Goal: Information Seeking & Learning: Understand process/instructions

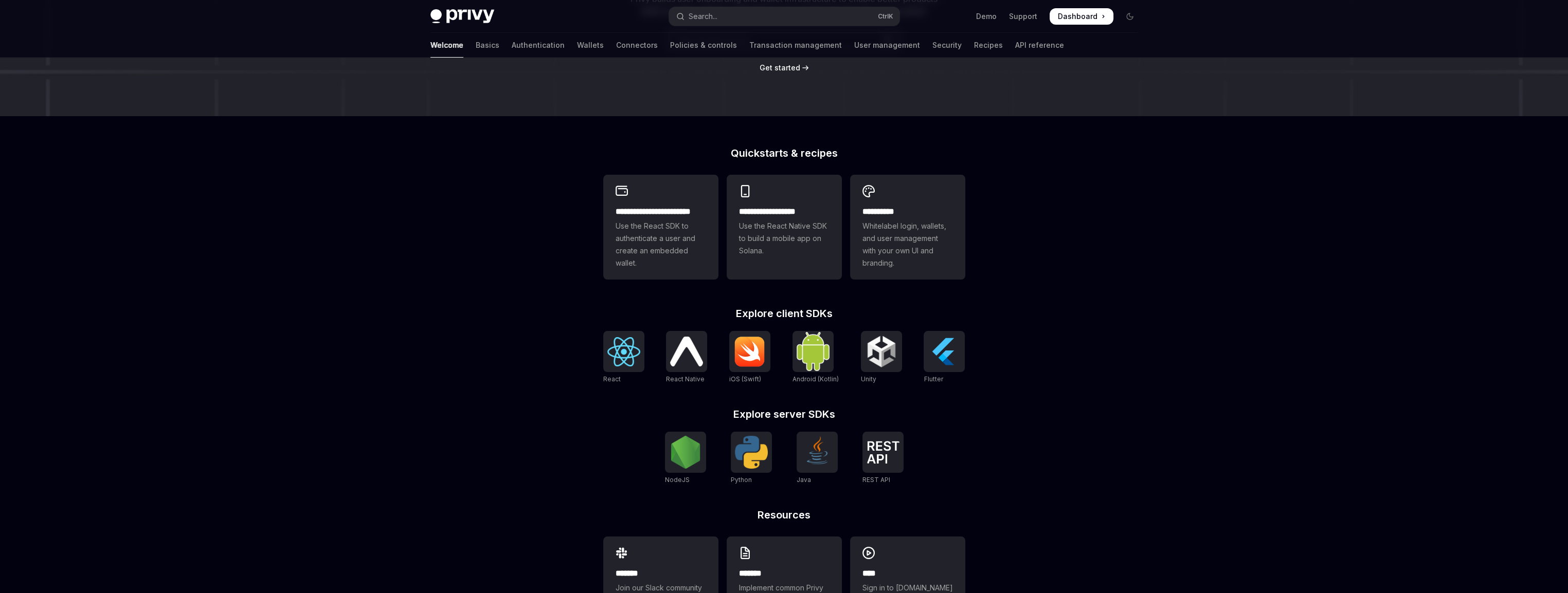
scroll to position [205, 0]
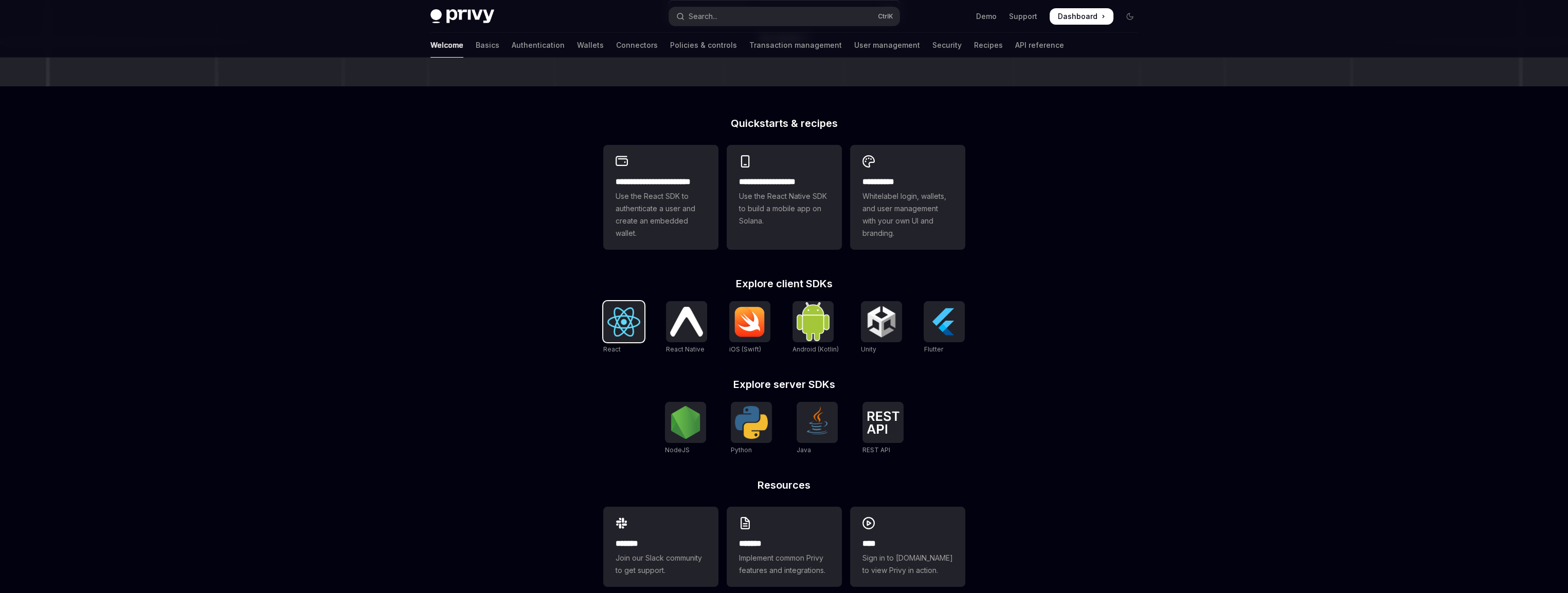
click at [627, 322] on img at bounding box center [624, 322] width 33 height 29
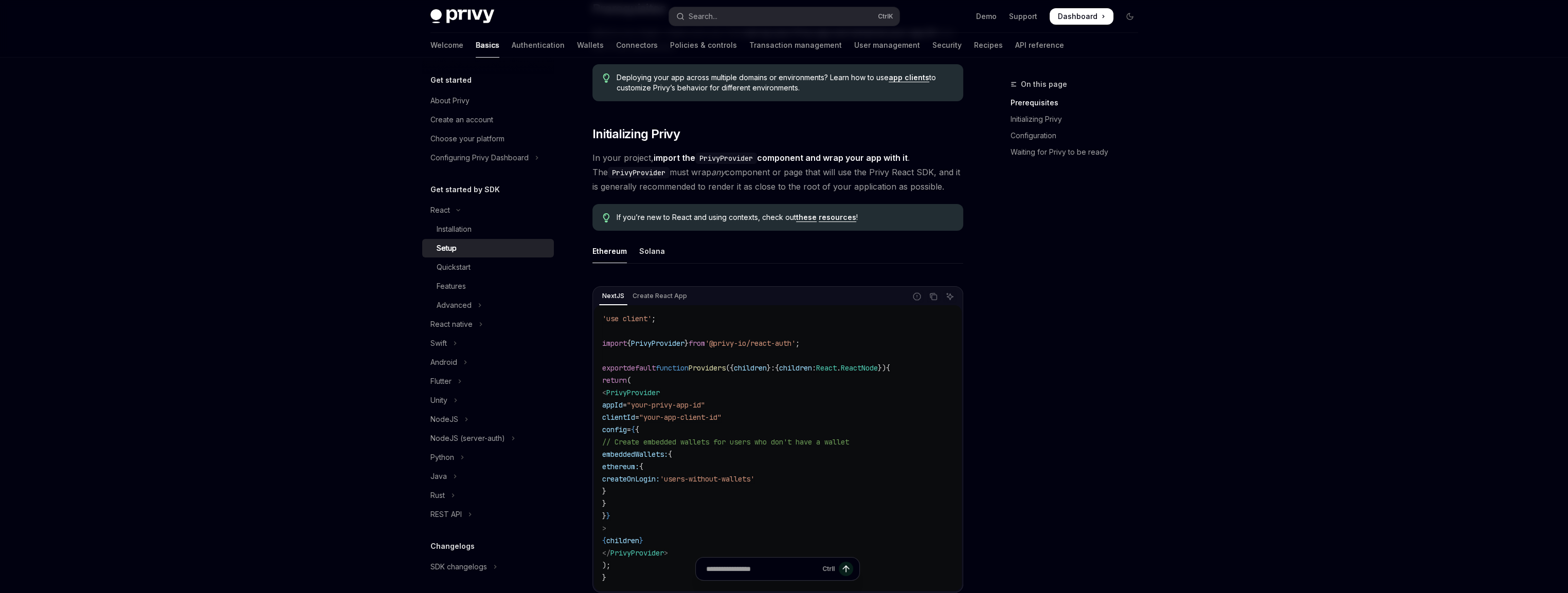
scroll to position [103, 0]
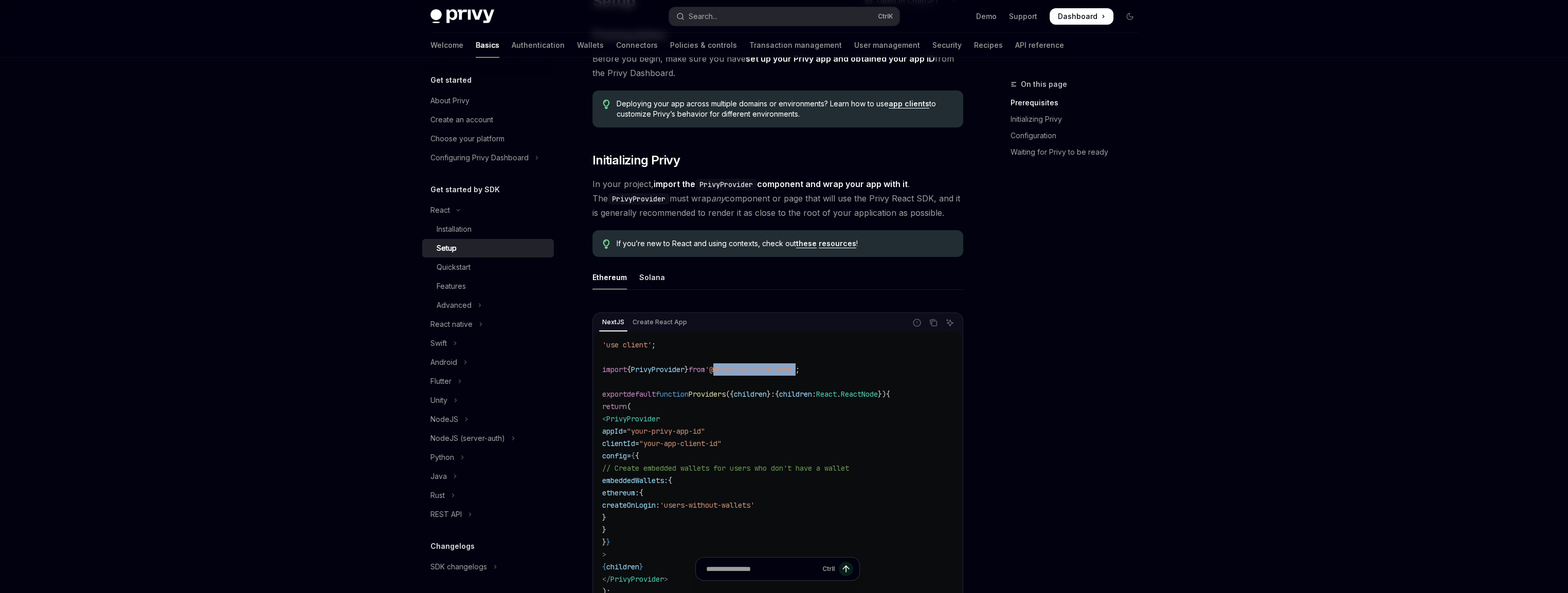
drag, startPoint x: 728, startPoint y: 367, endPoint x: 813, endPoint y: 367, distance: 85.0
click at [796, 367] on span "'@privy-io/react-auth'" at bounding box center [750, 369] width 90 height 10
copy span "@privy-io/react-auth"
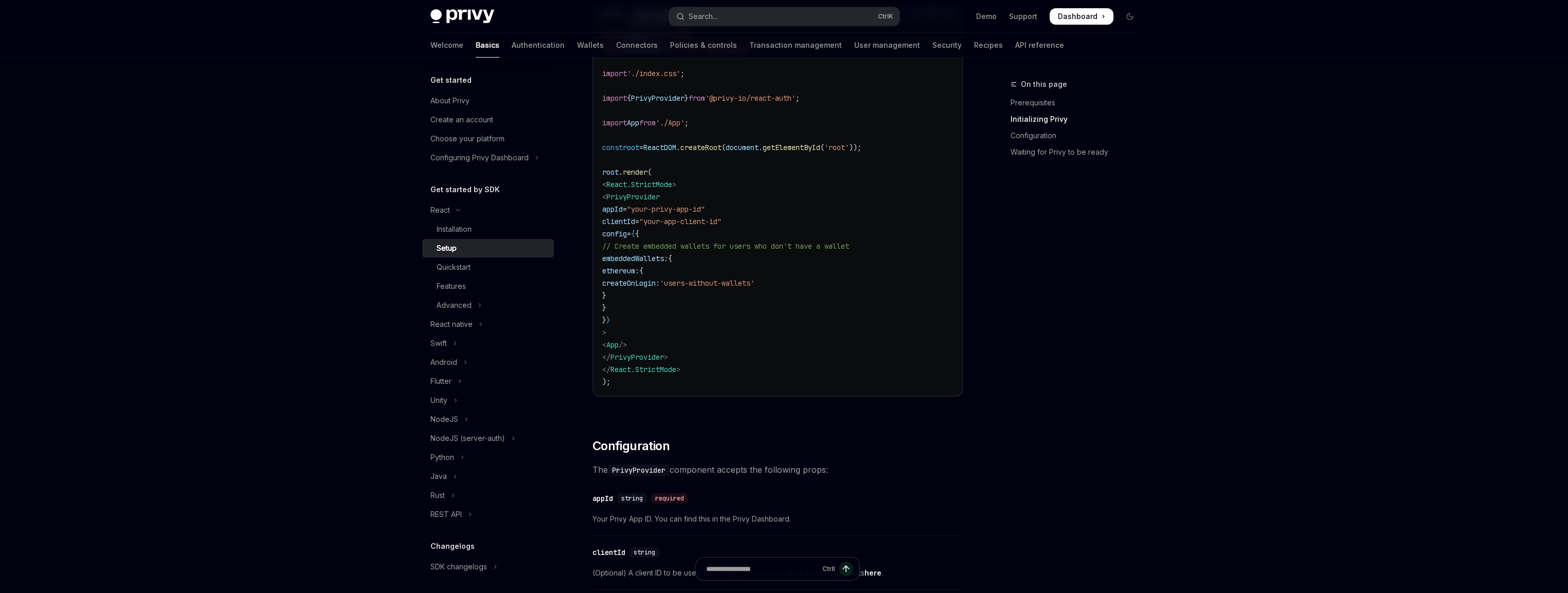
scroll to position [360, 0]
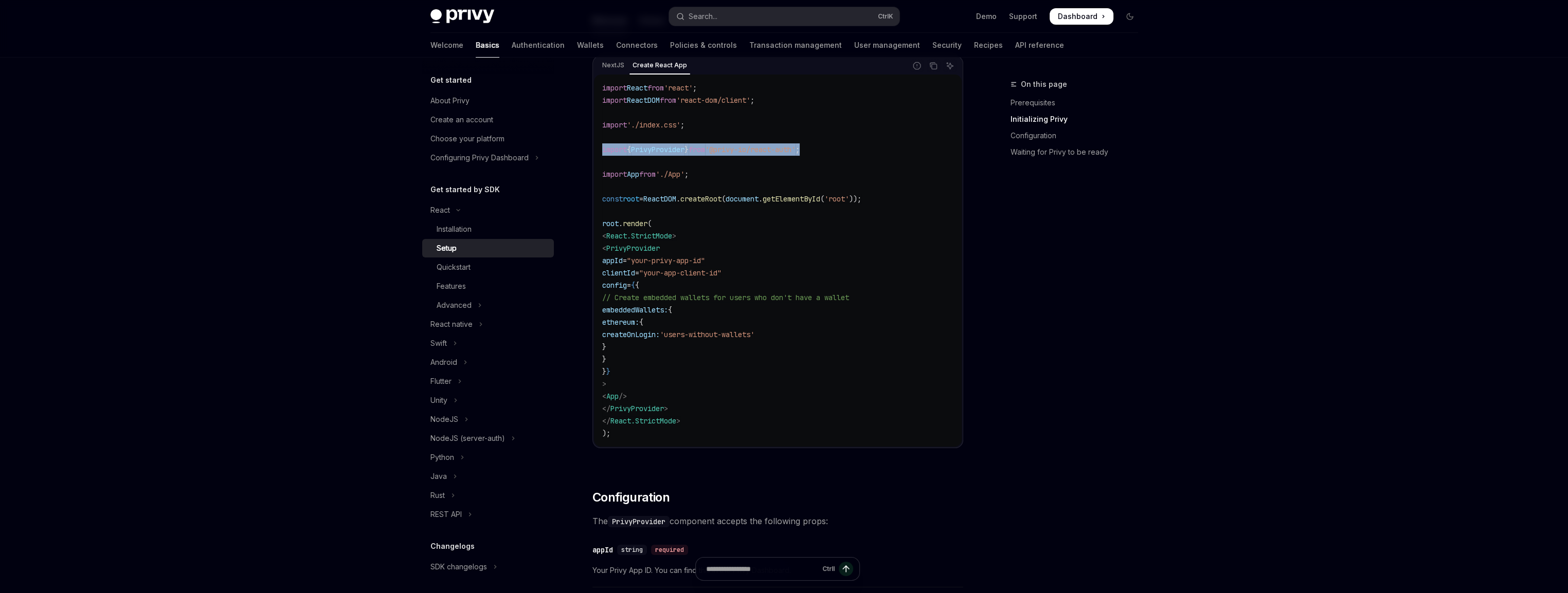
drag, startPoint x: 826, startPoint y: 147, endPoint x: 597, endPoint y: 144, distance: 229.0
click at [597, 144] on div "import React from 'react' ; import ReactDOM from 'react-dom/client' ; import '.…" at bounding box center [778, 260] width 368 height 372
copy span "import { PrivyProvider } from '@privy-io/react-auth' ;"
click at [663, 214] on code "import React from 'react' ; import ReactDOM from 'react-dom/client' ; import '.…" at bounding box center [778, 261] width 351 height 358
drag, startPoint x: 620, startPoint y: 248, endPoint x: 646, endPoint y: 380, distance: 134.5
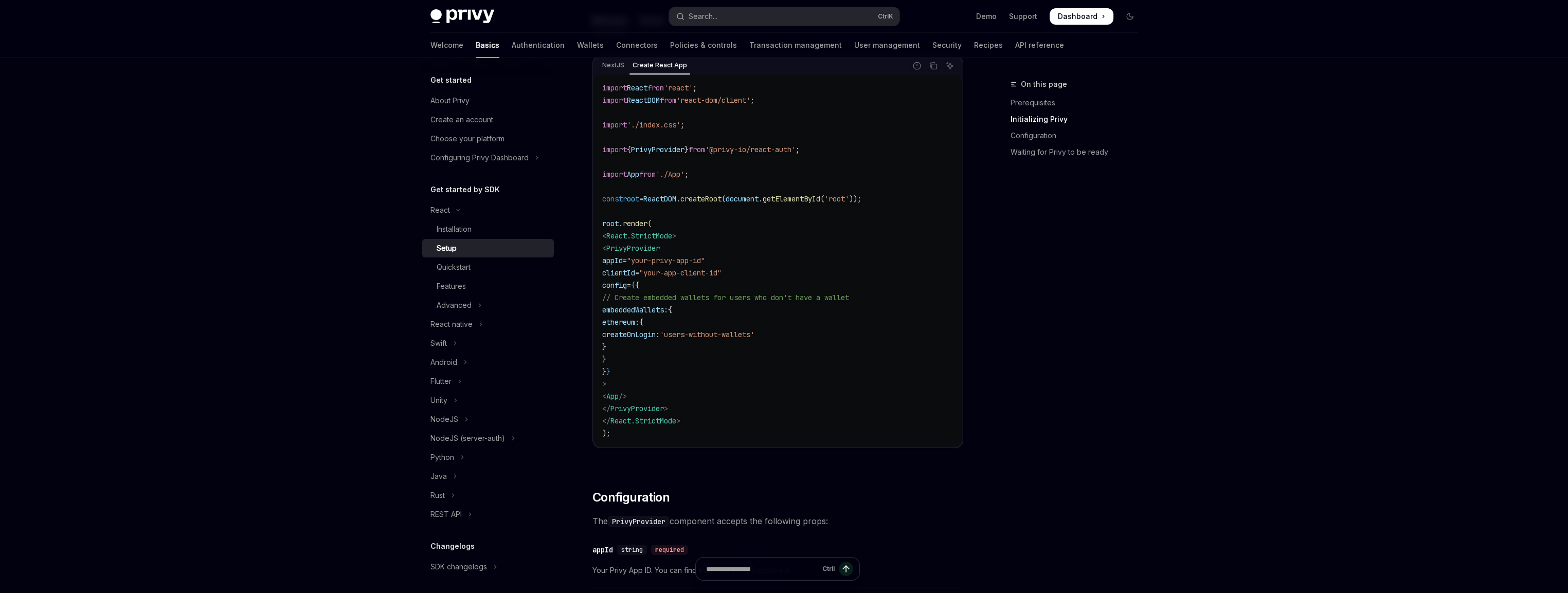
click at [646, 380] on code "import React from 'react' ; import ReactDOM from 'react-dom/client' ; import '.…" at bounding box center [778, 261] width 351 height 358
copy code "< PrivyProvider appId = "your-privy-app-id" clientId = "your-app-client-id" con…"
click at [721, 273] on span ""your-app-client-id"" at bounding box center [680, 273] width 82 height 10
drag, startPoint x: 637, startPoint y: 295, endPoint x: 884, endPoint y: 343, distance: 251.6
click at [884, 343] on code "import React from 'react' ; import ReactDOM from 'react-dom/client' ; import '.…" at bounding box center [778, 261] width 351 height 358
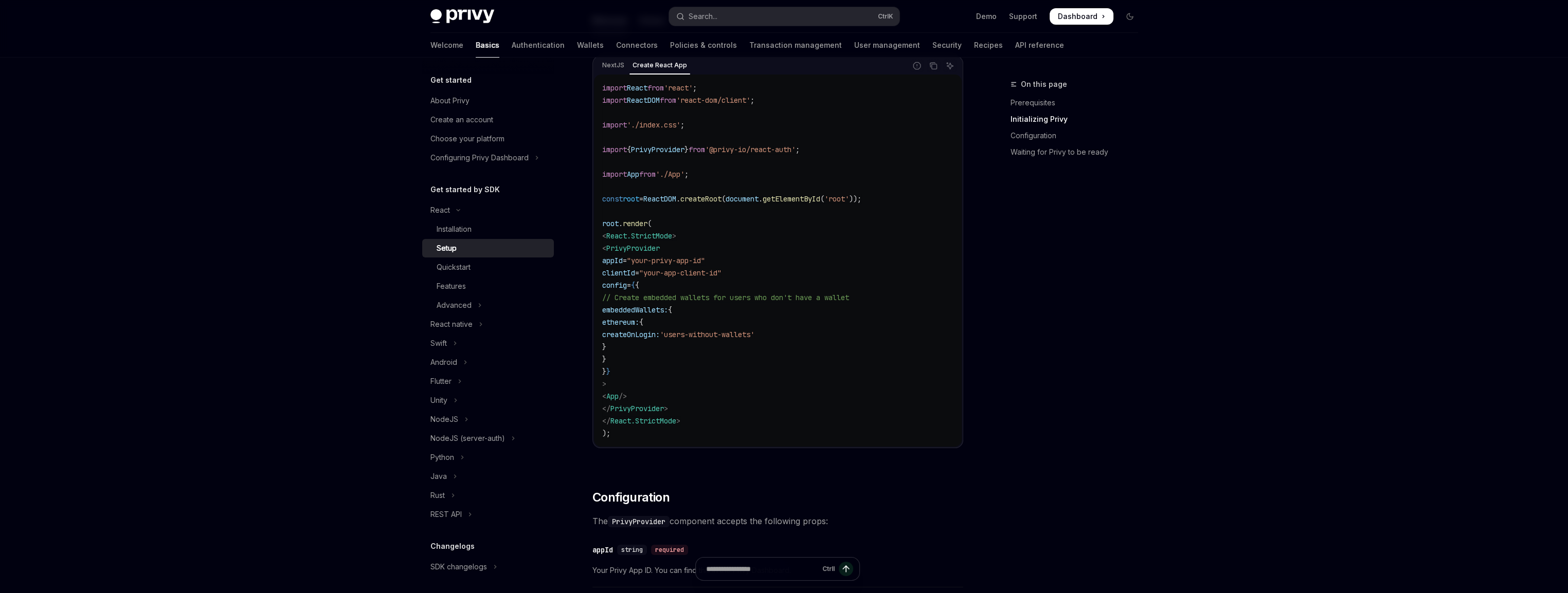
click at [726, 326] on code "import React from 'react' ; import ReactDOM from 'react-dom/client' ; import '.…" at bounding box center [778, 261] width 351 height 358
drag, startPoint x: 636, startPoint y: 310, endPoint x: 654, endPoint y: 353, distance: 46.6
click at [654, 353] on code "import React from 'react' ; import ReactDOM from 'react-dom/client' ; import '.…" at bounding box center [778, 261] width 351 height 358
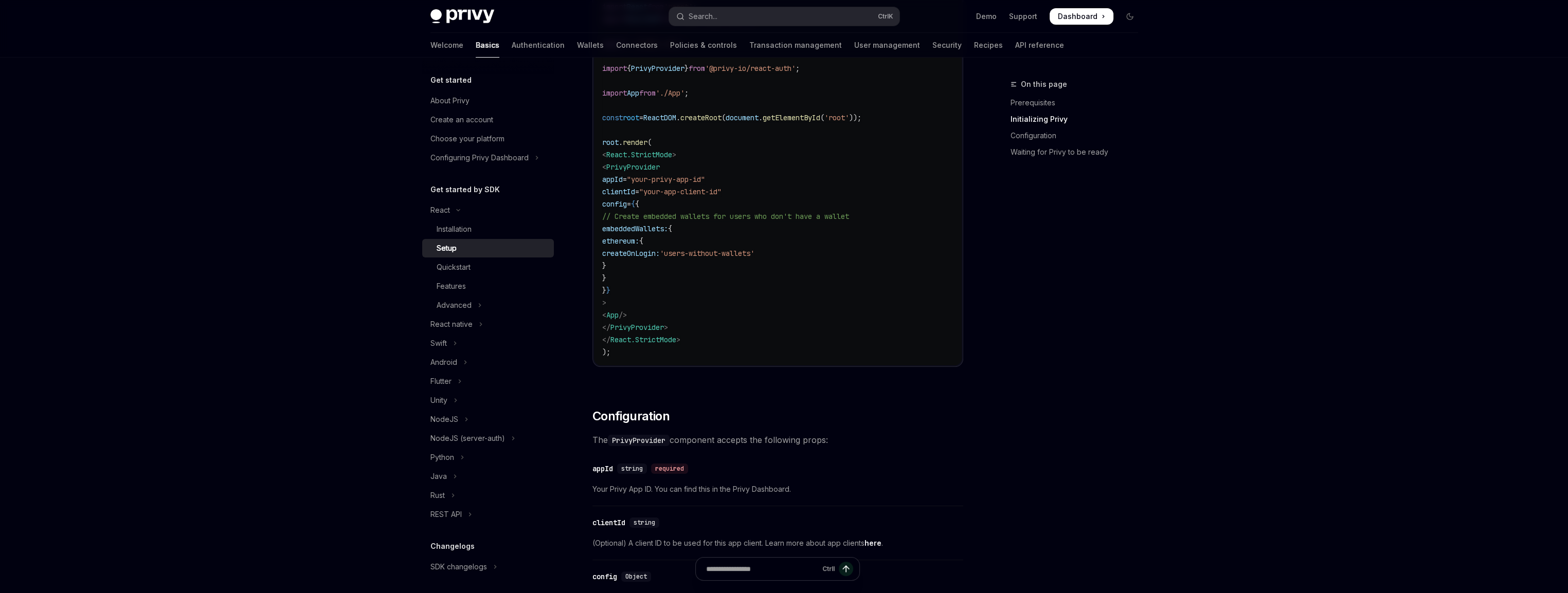
scroll to position [463, 0]
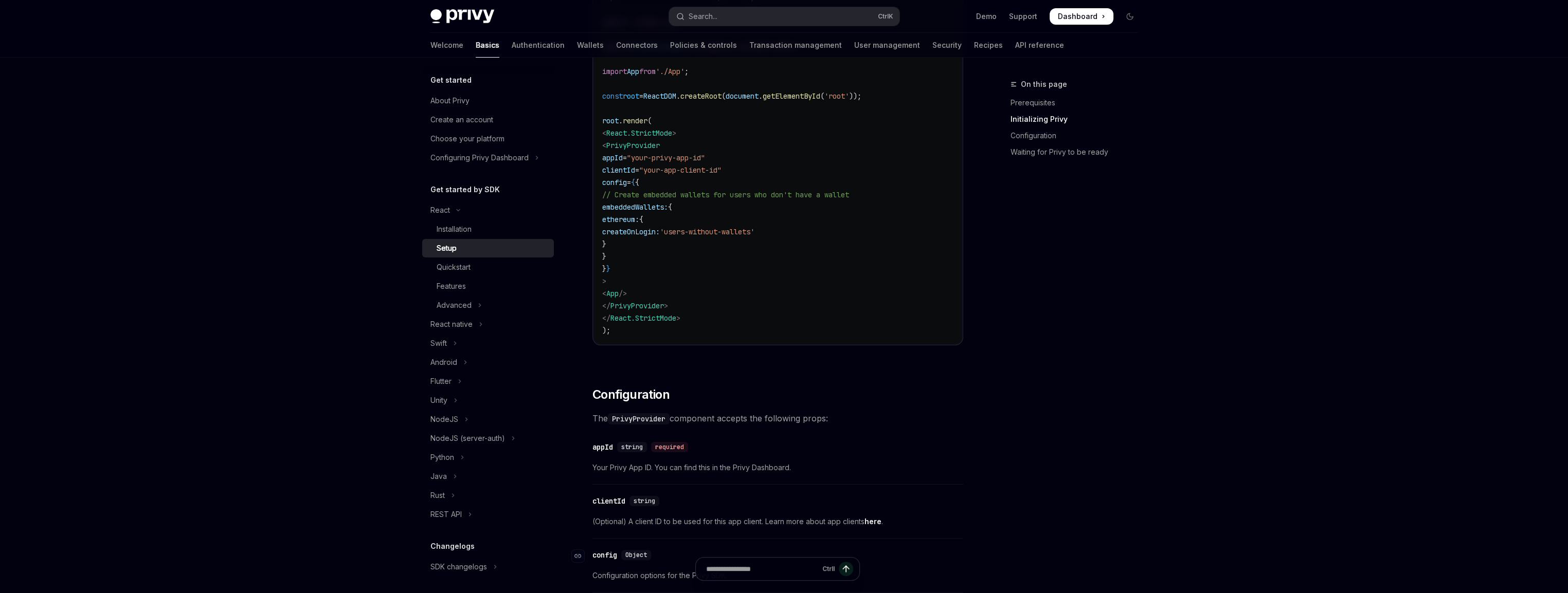
copy code "embeddedWallets: { ethereum: { createOnLogin: 'users-without-wallets' } }"
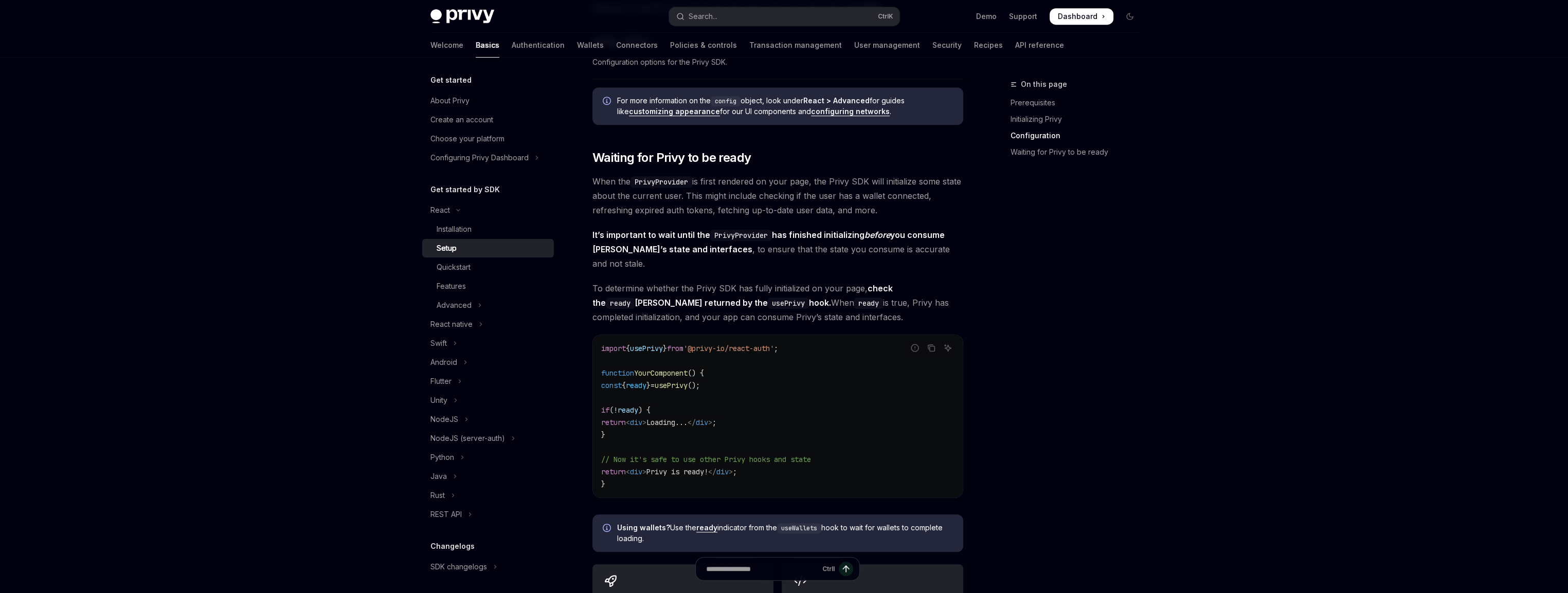
scroll to position [976, 0]
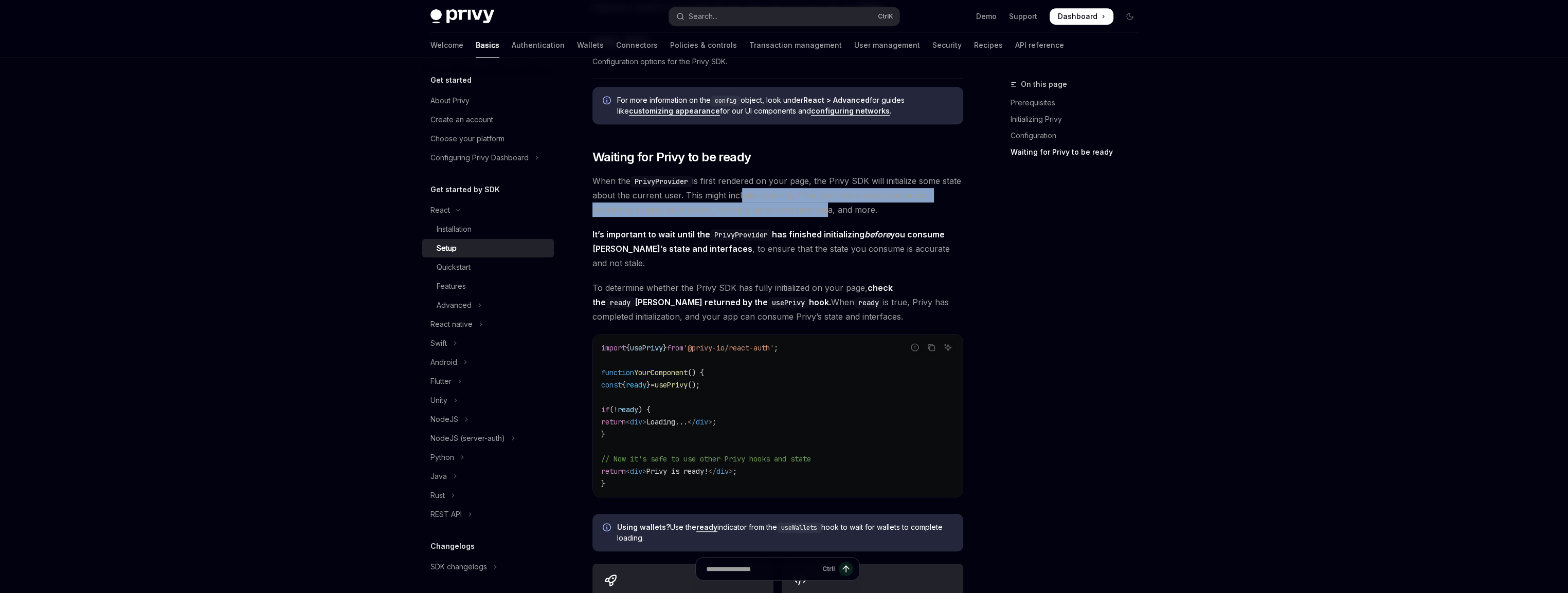
drag, startPoint x: 809, startPoint y: 190, endPoint x: 823, endPoint y: 215, distance: 28.7
click at [823, 215] on span "When the PrivyProvider is first rendered on your page, the Privy SDK will initi…" at bounding box center [777, 195] width 371 height 43
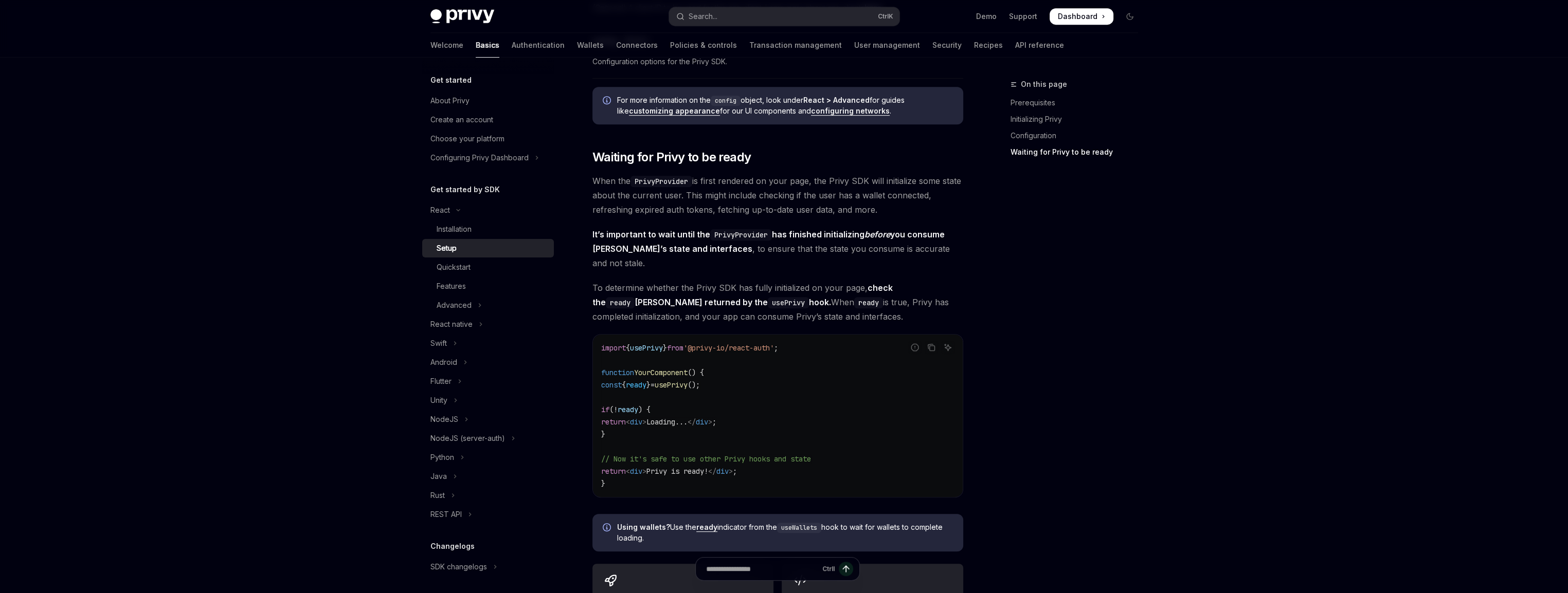
click at [639, 229] on strong "It’s important to wait until the PrivyProvider has finished initializing before…" at bounding box center [768, 242] width 352 height 25
drag, startPoint x: 815, startPoint y: 332, endPoint x: 603, endPoint y: 332, distance: 212.0
click at [603, 342] on code "import { usePrivy } from '@privy-io/react-auth' ; function YourComponent () { c…" at bounding box center [777, 416] width 353 height 148
click at [1115, 267] on div "On this page Prerequisites Initializing Privy Configuration Waiting for Privy t…" at bounding box center [1068, 336] width 156 height 515
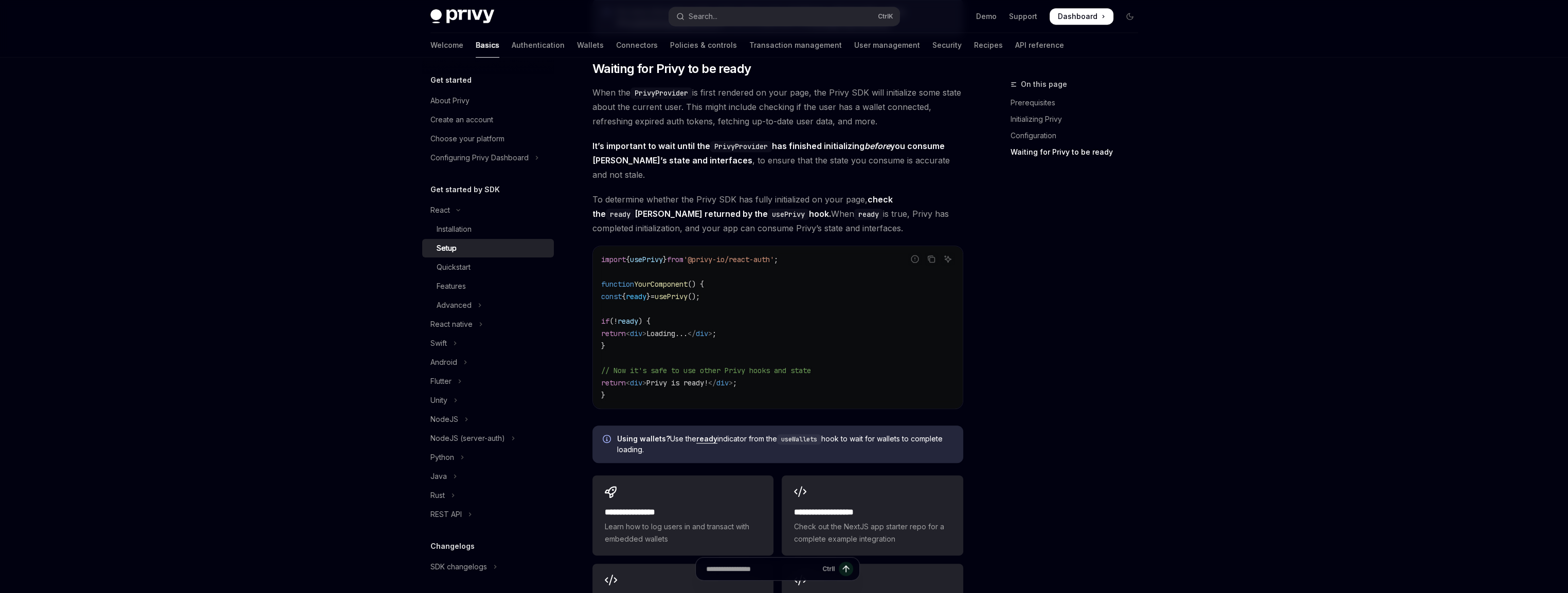
scroll to position [1064, 0]
drag, startPoint x: 812, startPoint y: 243, endPoint x: 602, endPoint y: 248, distance: 210.1
click at [602, 254] on code "import { usePrivy } from '@privy-io/react-auth' ; function YourComponent () { c…" at bounding box center [777, 328] width 353 height 148
copy span "import { usePrivy } from '@privy-io/react-auth' ;"
click at [752, 287] on code "import { usePrivy } from '@privy-io/react-auth' ; function YourComponent () { c…" at bounding box center [777, 328] width 353 height 148
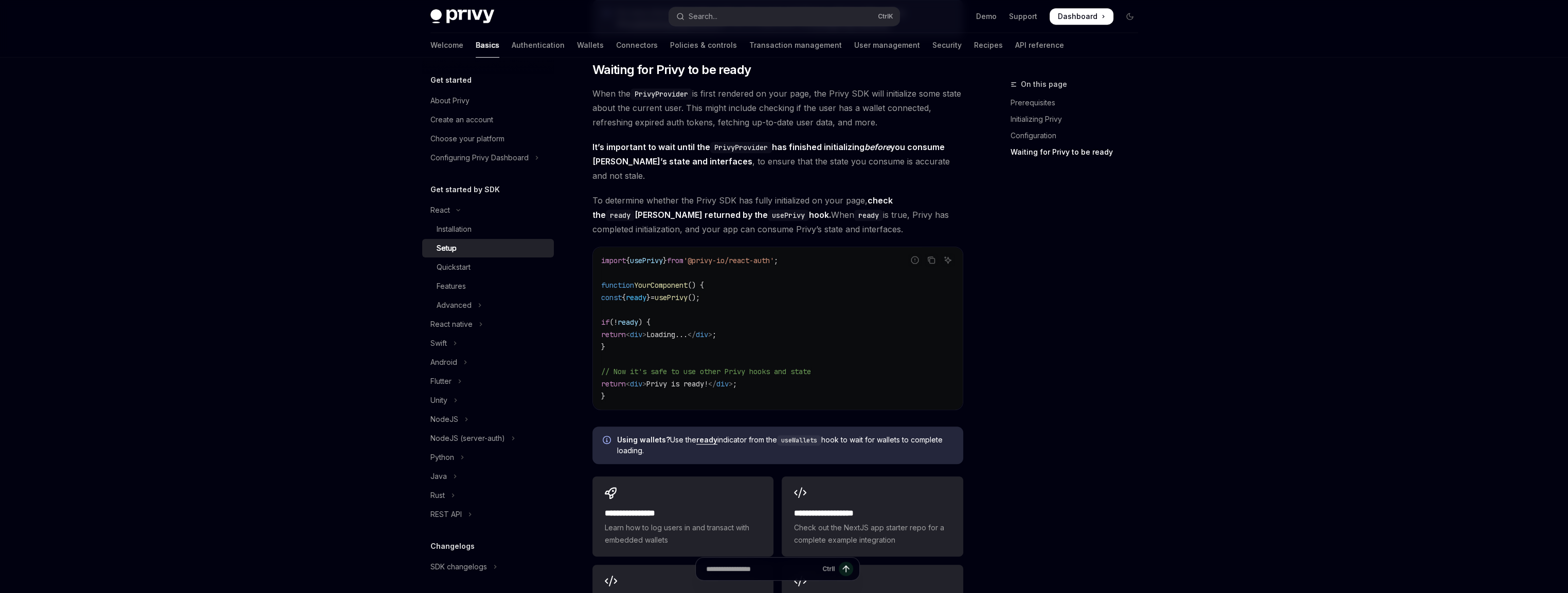
click at [646, 293] on span "ready" at bounding box center [636, 297] width 20 height 10
drag, startPoint x: 646, startPoint y: 285, endPoint x: 608, endPoint y: 283, distance: 38.1
click at [608, 293] on span "const" at bounding box center [611, 297] width 20 height 10
drag, startPoint x: 607, startPoint y: 282, endPoint x: 733, endPoint y: 282, distance: 126.0
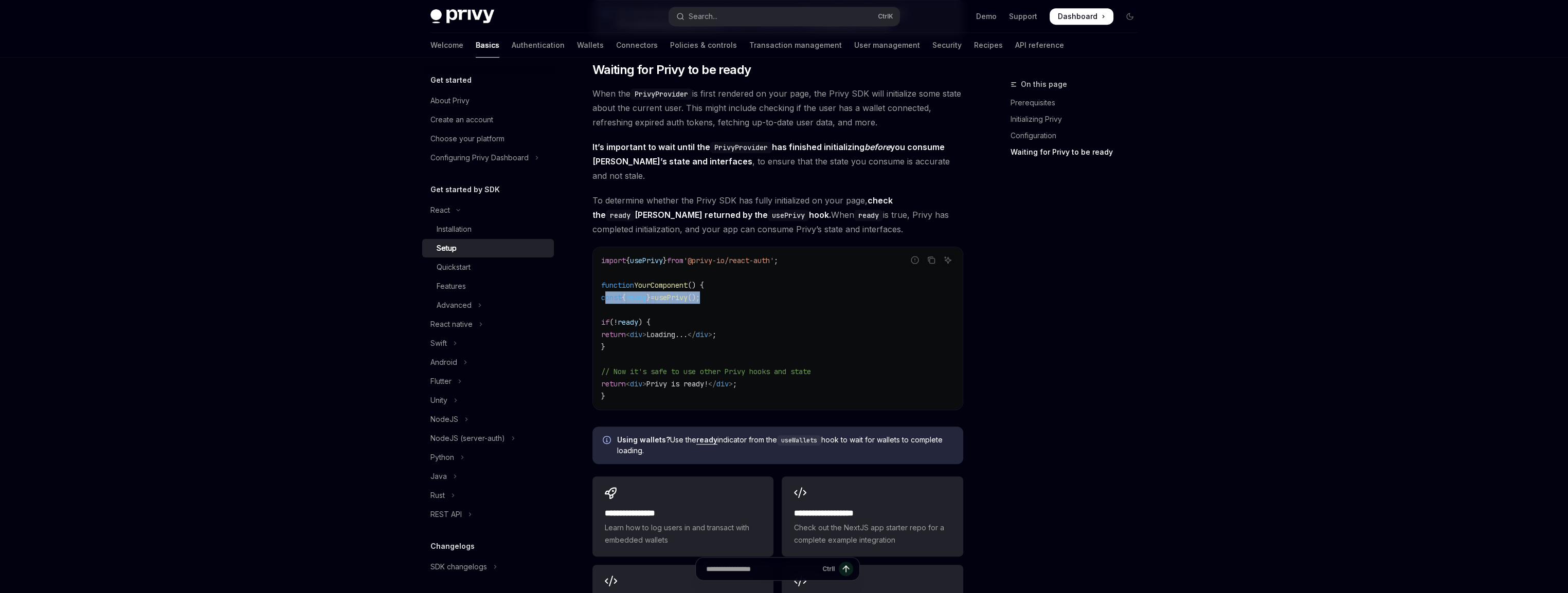
click at [733, 282] on code "import { usePrivy } from '@privy-io/react-auth' ; function YourComponent () { c…" at bounding box center [777, 328] width 353 height 148
copy span "const { ready } = usePrivy ();"
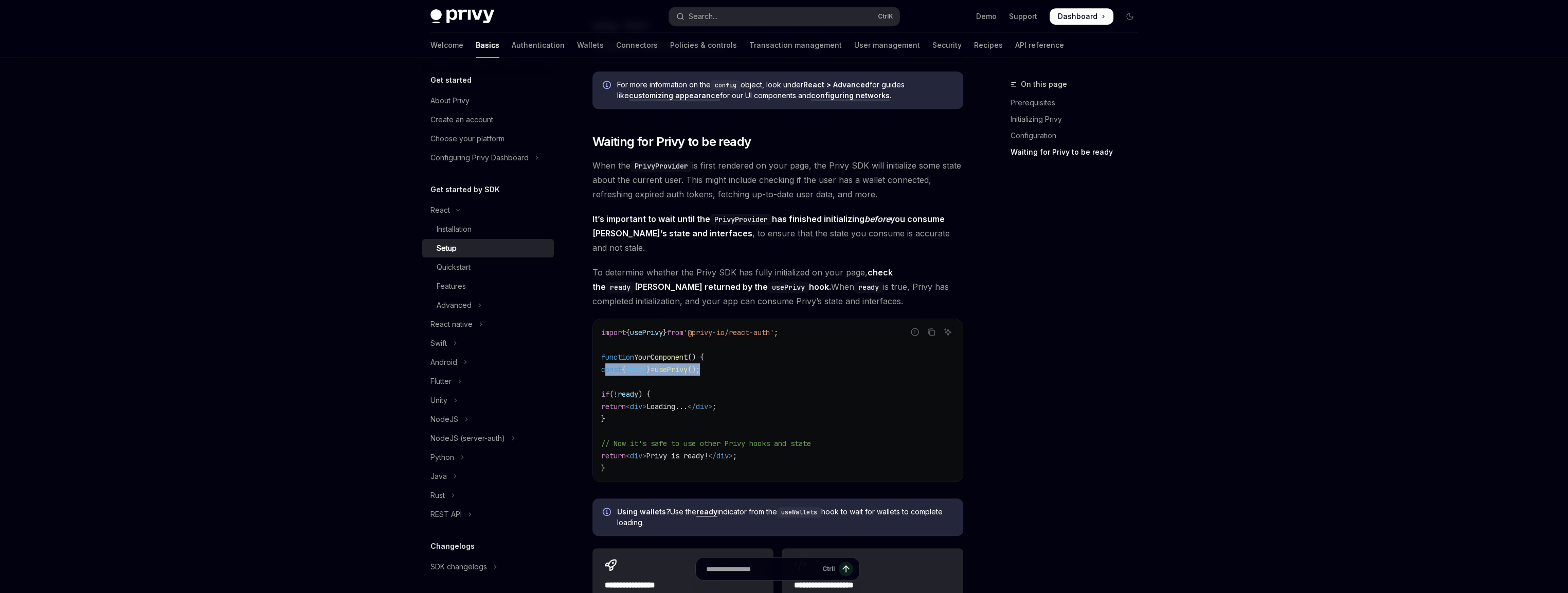
scroll to position [961, 0]
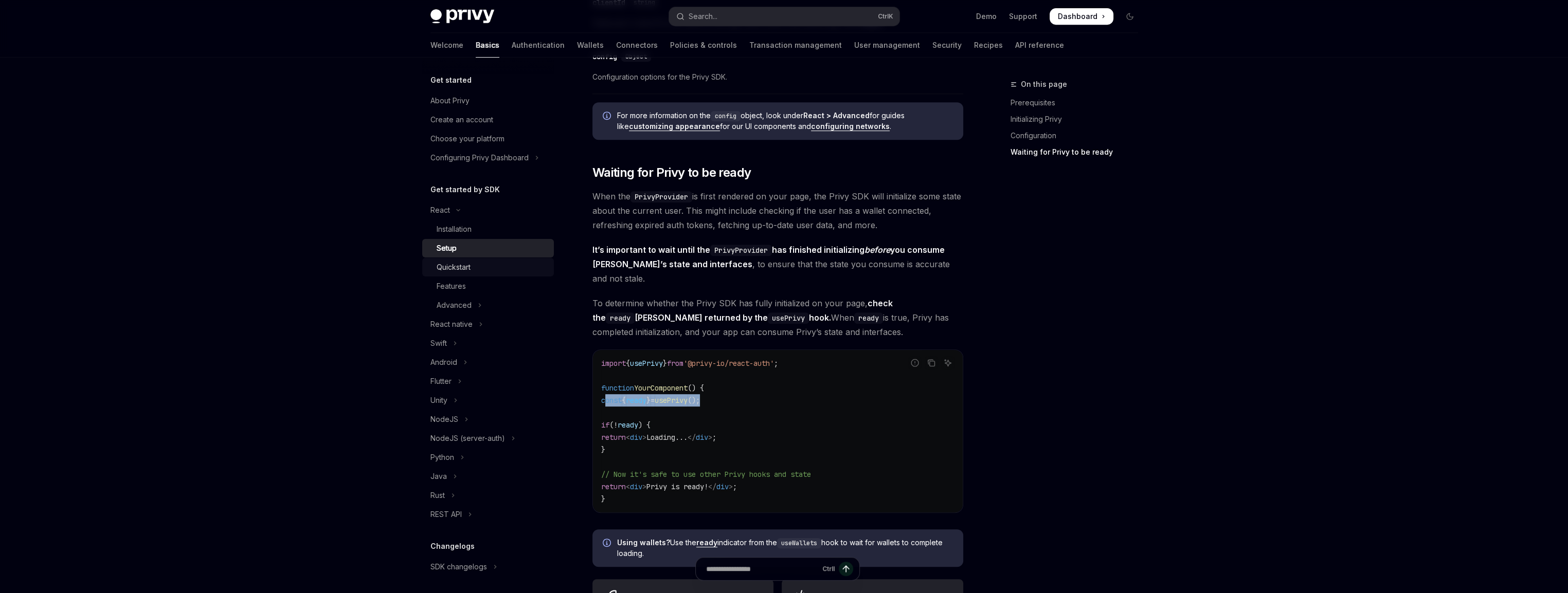
click at [464, 273] on div "Quickstart" at bounding box center [453, 267] width 34 height 12
type textarea "*"
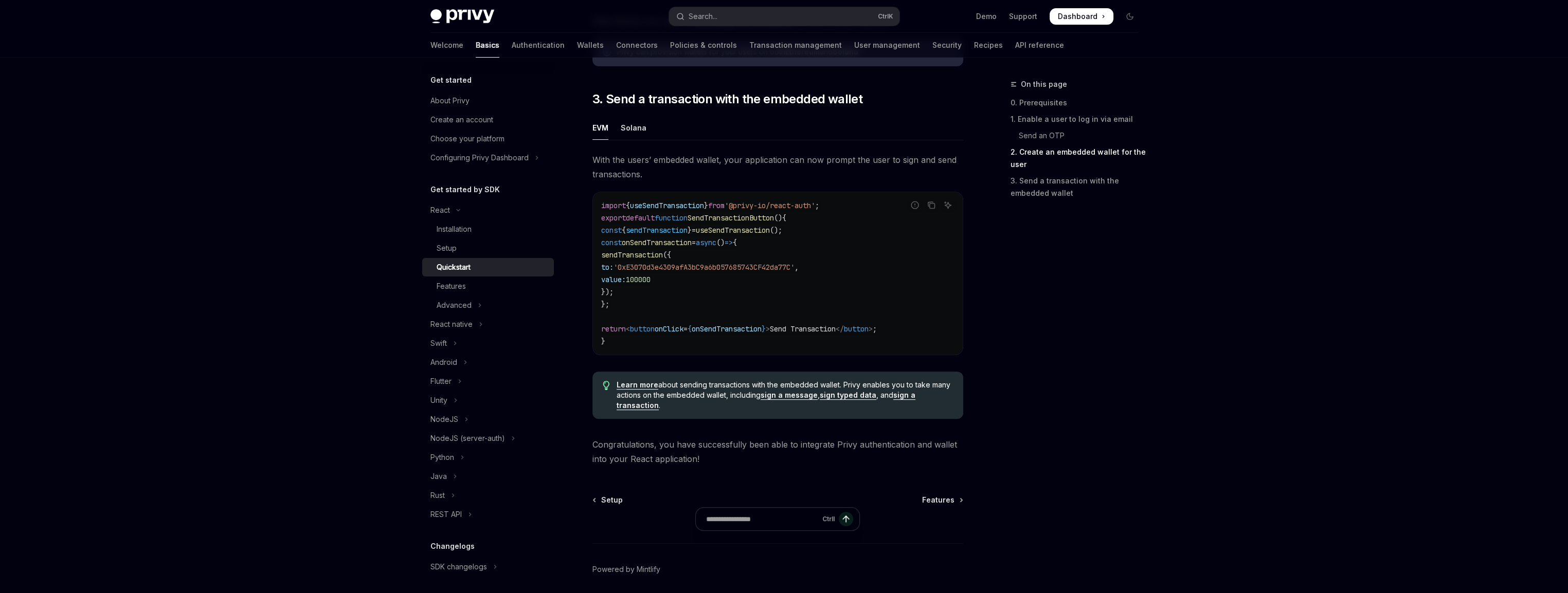
scroll to position [910, 0]
